Goal: Obtain resource: Download file/media

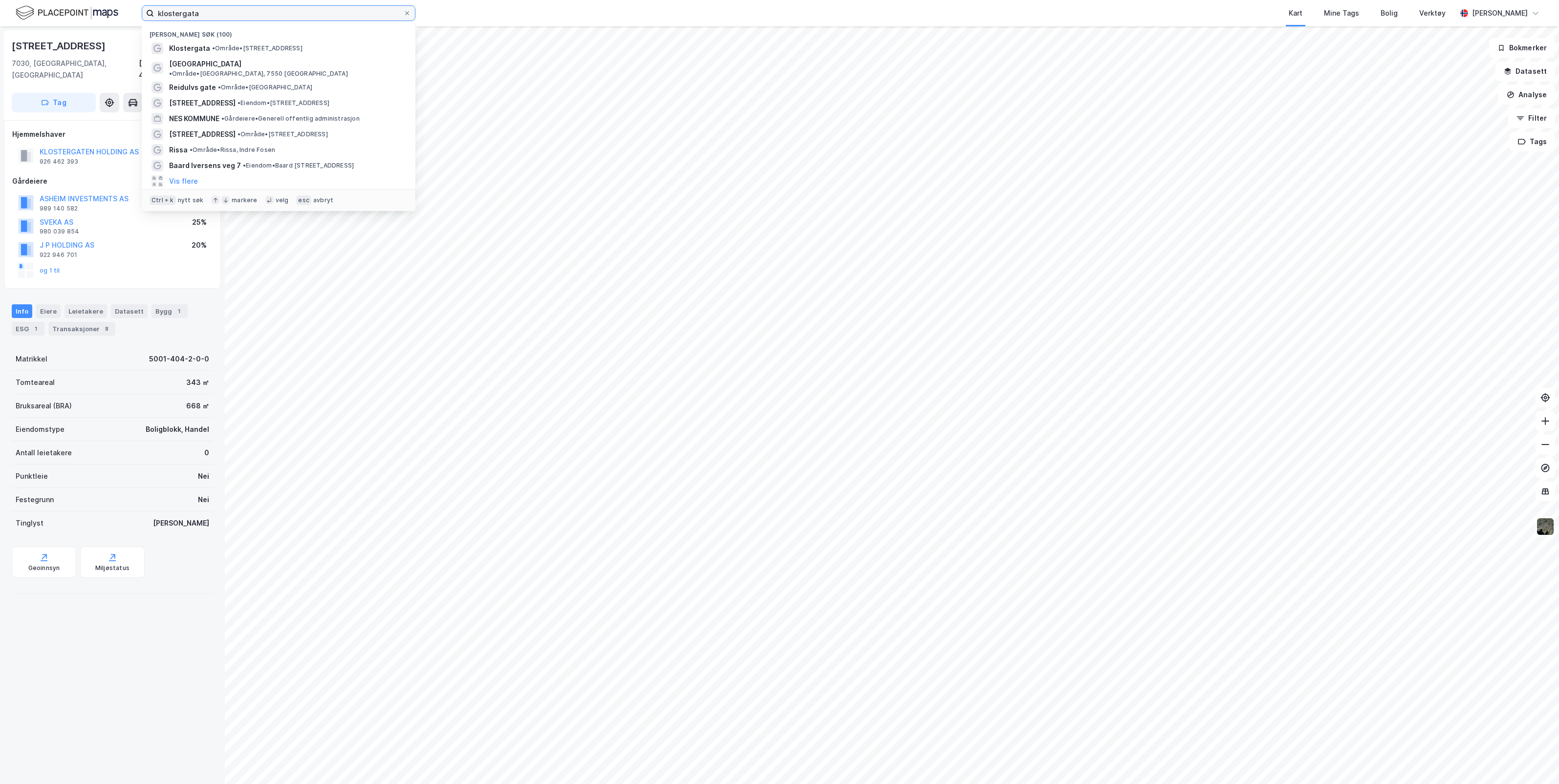
click at [281, 16] on input "klostergata" at bounding box center [278, 13] width 249 height 15
drag, startPoint x: 292, startPoint y: 16, endPoint x: 77, endPoint y: 5, distance: 215.3
click at [77, 5] on div "klostergata Nylige søk (100) [GEOGRAPHIC_DATA] • Område • [GEOGRAPHIC_DATA], [G…" at bounding box center [780, 13] width 1559 height 27
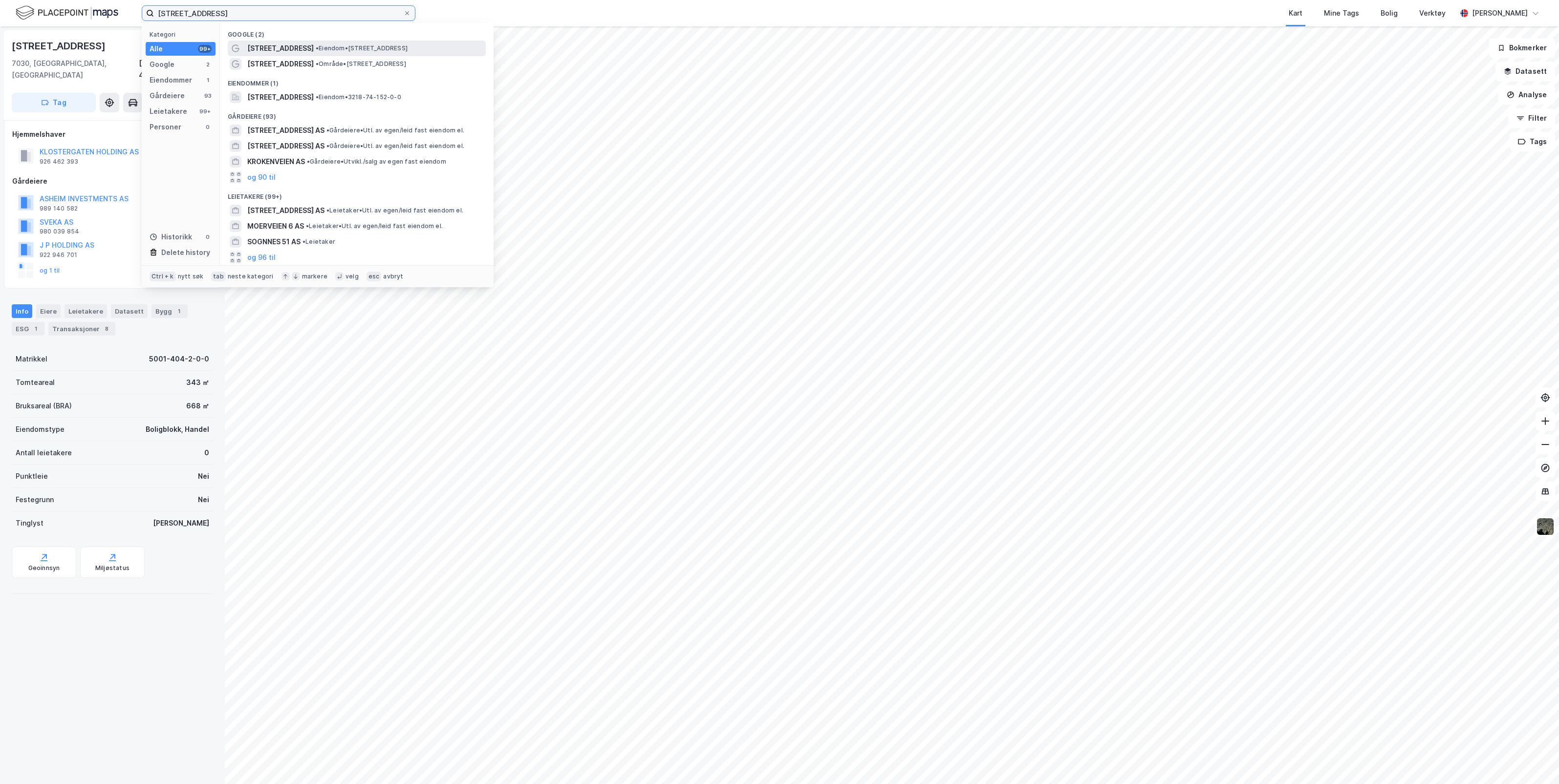
type input "[STREET_ADDRESS]"
click at [316, 47] on span "• Eiendom • [STREET_ADDRESS]" at bounding box center [362, 48] width 92 height 8
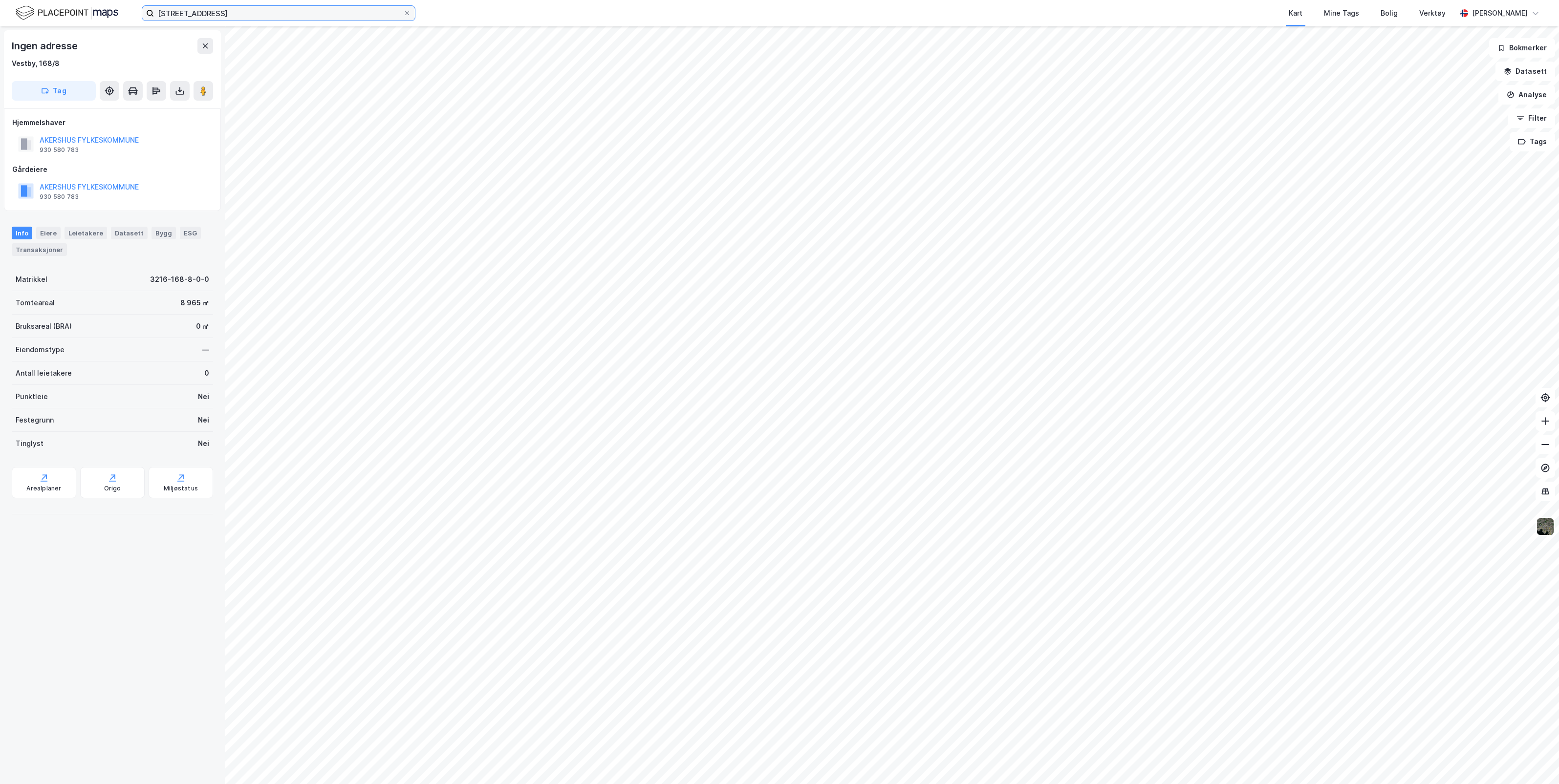
click at [362, 6] on input "[STREET_ADDRESS]" at bounding box center [278, 13] width 249 height 15
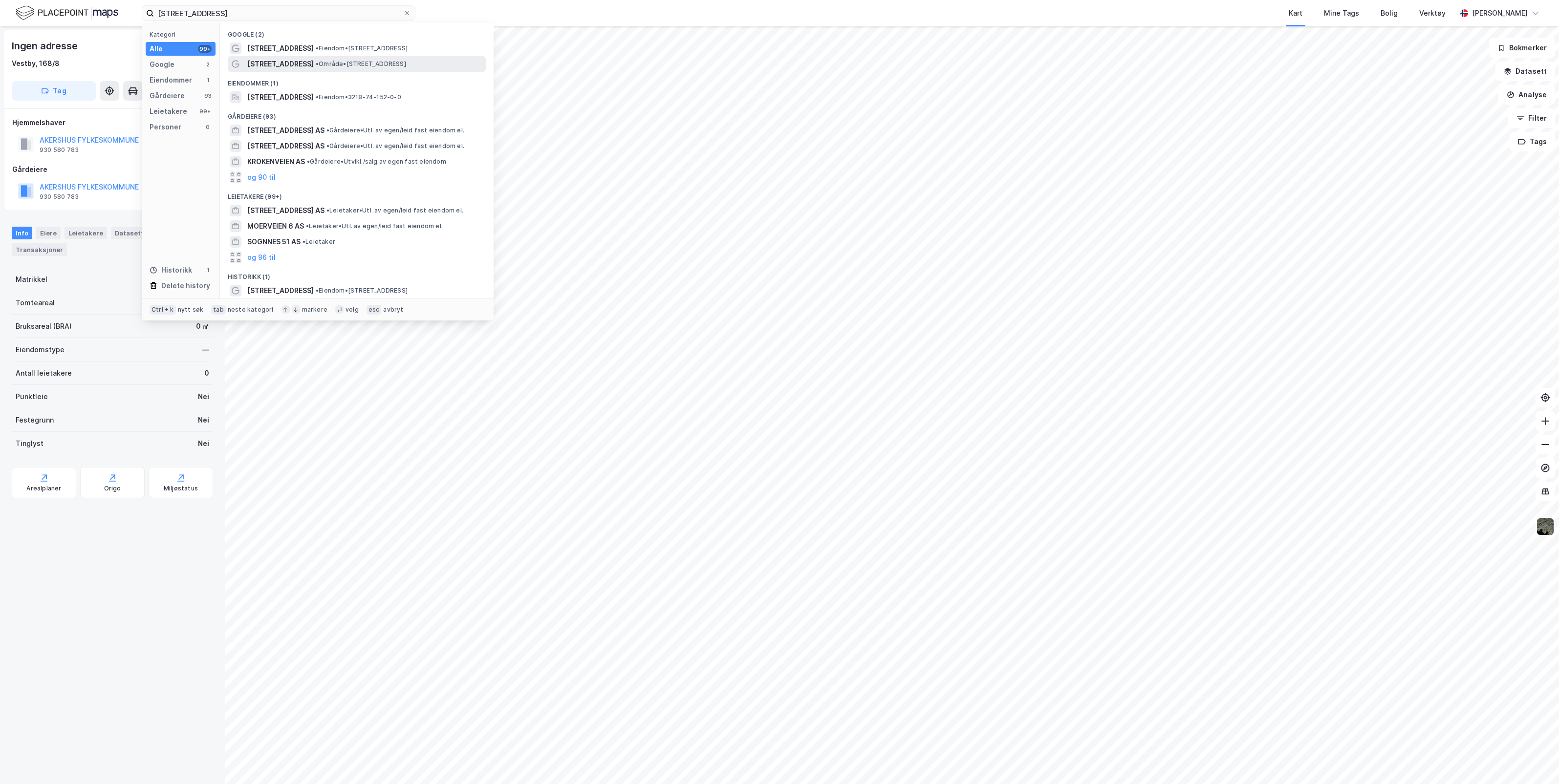
click at [352, 62] on span "• Område • [STREET_ADDRESS]" at bounding box center [361, 64] width 90 height 8
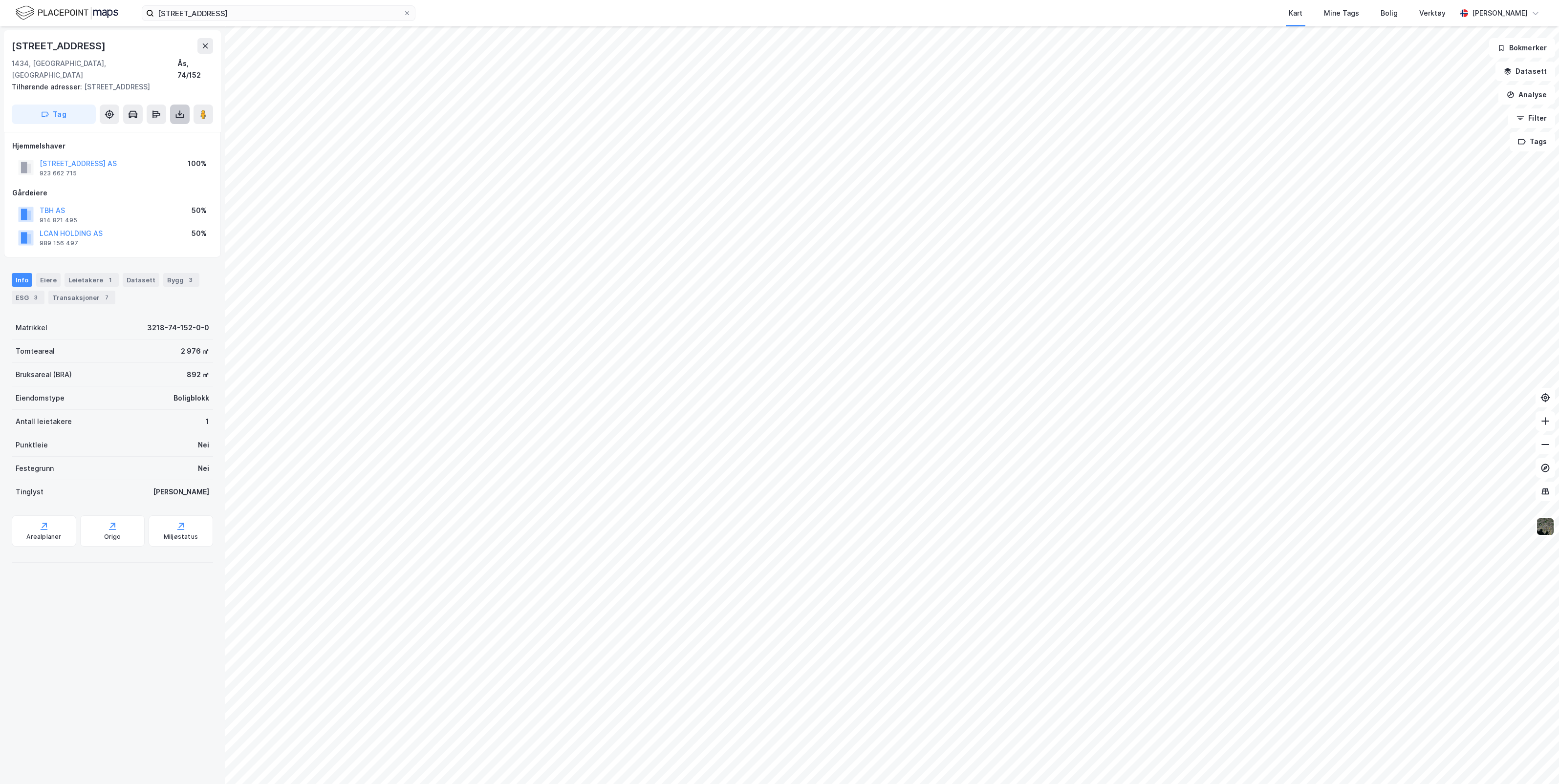
click at [179, 109] on icon at bounding box center [180, 114] width 10 height 10
click at [169, 146] on div "Last ned matrikkelrapport" at bounding box center [143, 149] width 80 height 8
